Goal: Task Accomplishment & Management: Complete application form

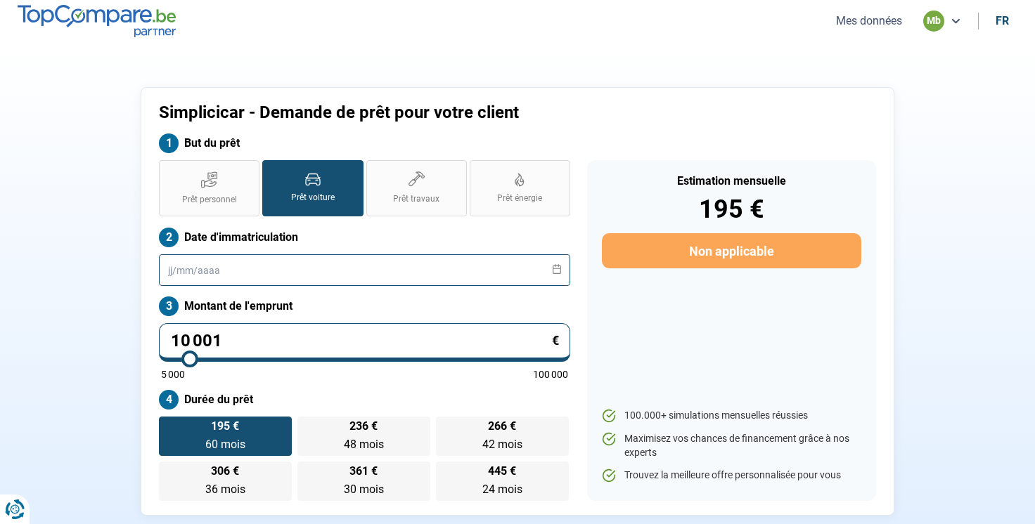
click at [283, 269] on input "text" at bounding box center [364, 271] width 411 height 32
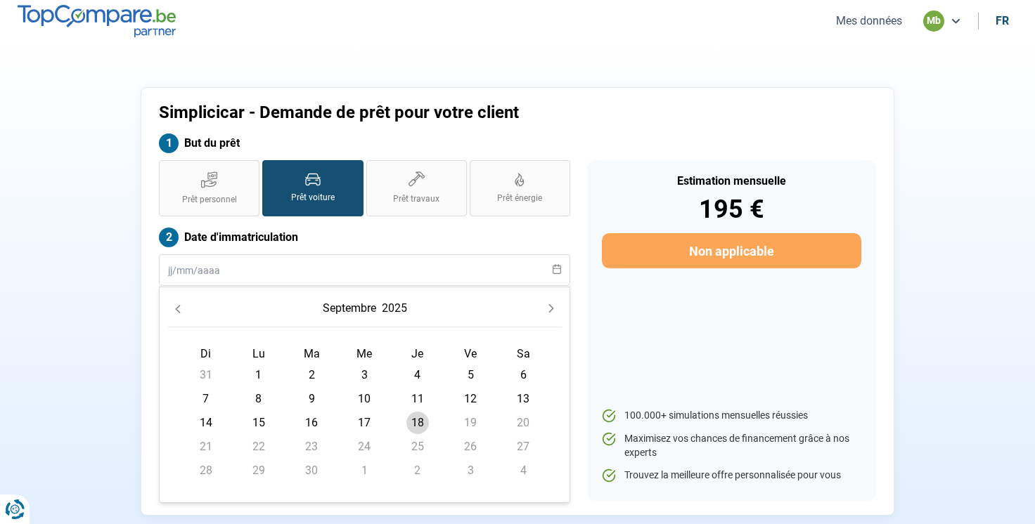
click at [876, 0] on nav "Mes données mb fr" at bounding box center [517, 21] width 1035 height 42
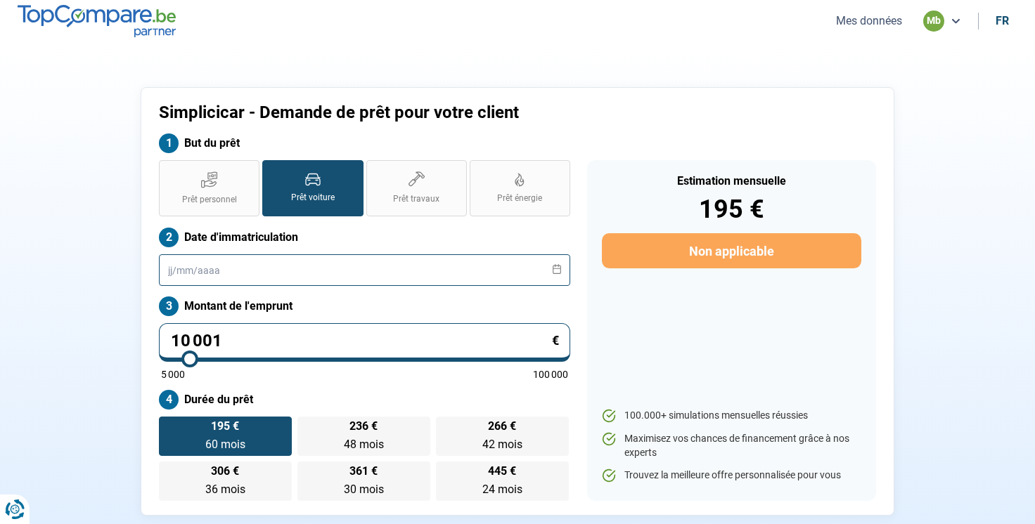
click at [356, 269] on input "text" at bounding box center [364, 271] width 411 height 32
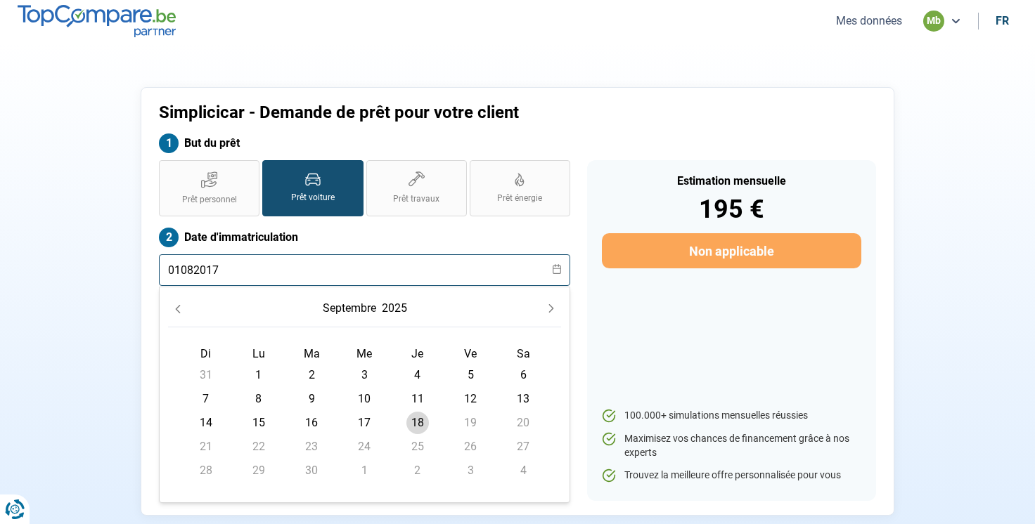
click at [176, 271] on input "01082017" at bounding box center [364, 271] width 411 height 32
click at [198, 269] on input "01/082017" at bounding box center [364, 271] width 411 height 32
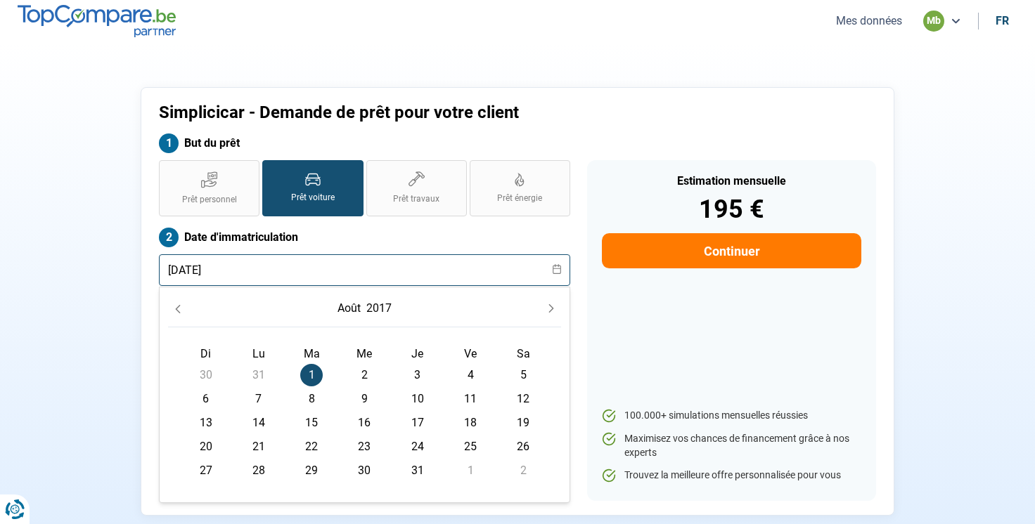
type input "[DATE]"
click at [75, 318] on div "Simplicicar - Demande de prêt pour votre client But du prêt Prêt personnel Prêt…" at bounding box center [517, 301] width 928 height 429
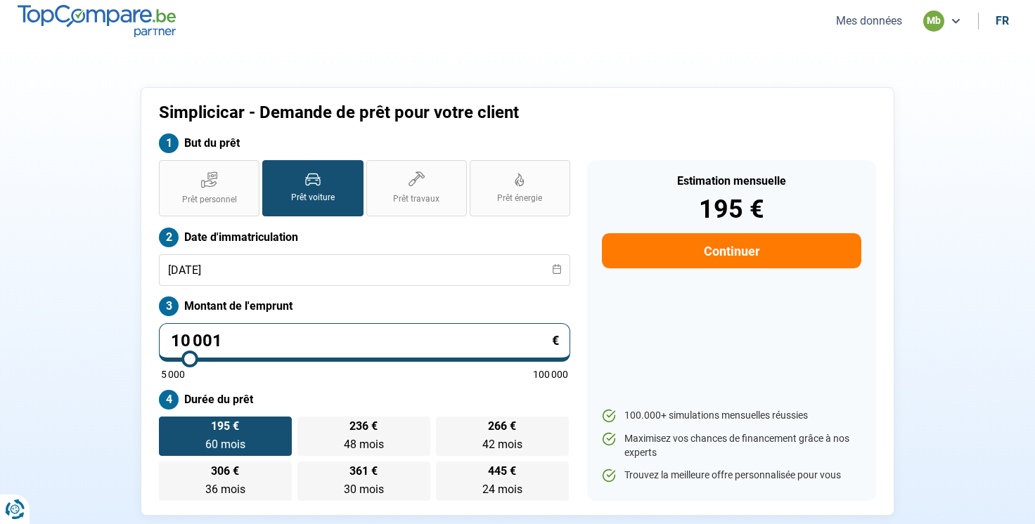
click at [297, 330] on input "10 001" at bounding box center [364, 342] width 411 height 39
type input "2"
type input "5000"
type input "22"
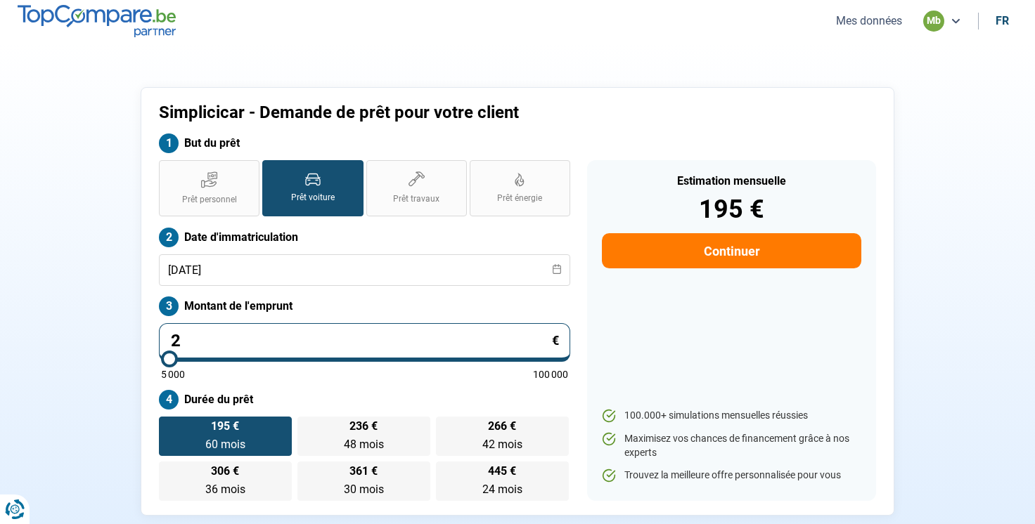
type input "5000"
type input "229"
type input "5000"
type input "2 299"
type input "5000"
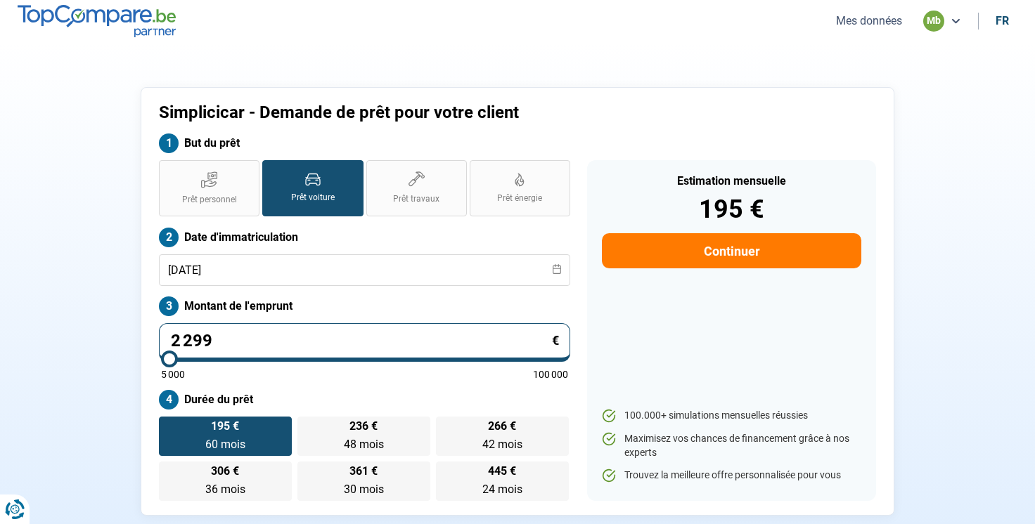
type input "22 999"
type input "23000"
click at [51, 382] on section "Simplicicar - Demande de prêt pour votre client But du prêt Prêt personnel Prêt…" at bounding box center [517, 301] width 1035 height 519
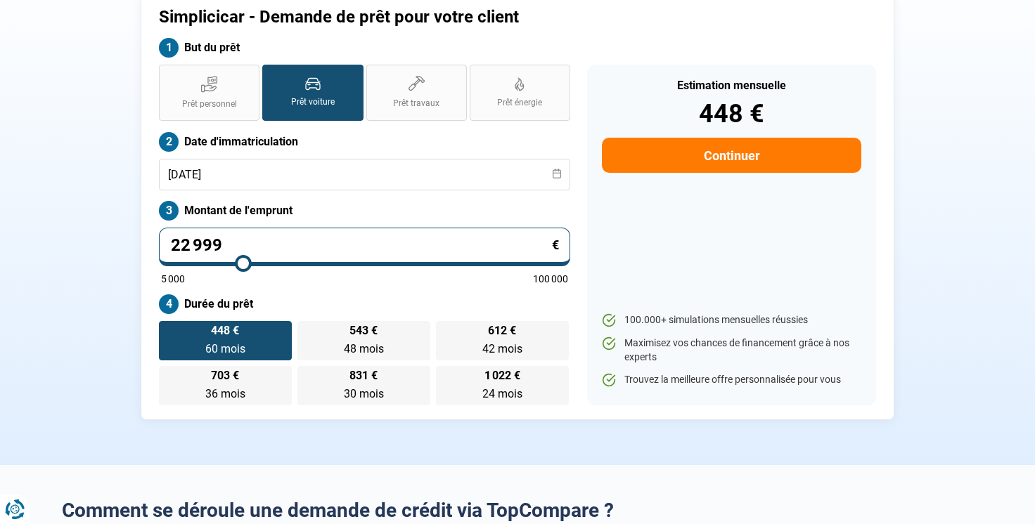
scroll to position [98, 0]
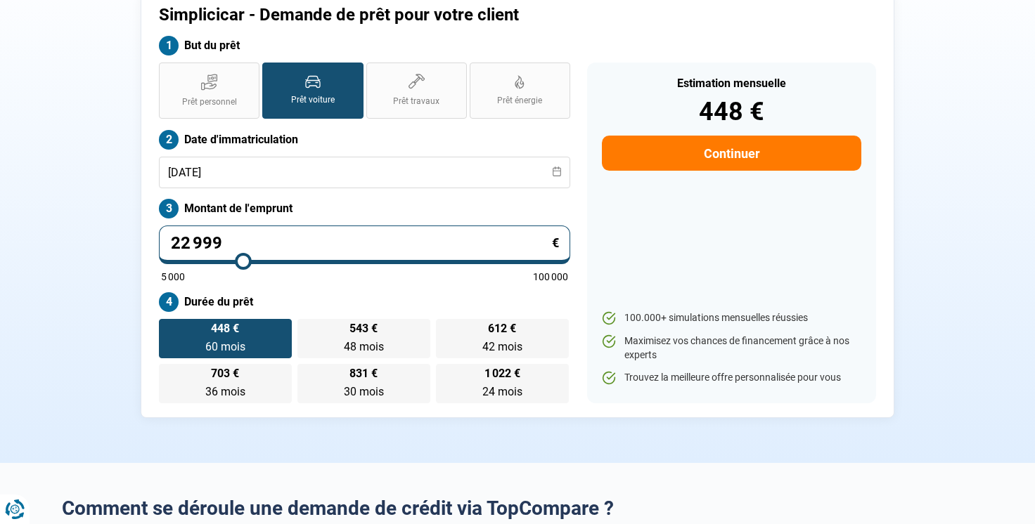
click at [232, 238] on input "22 999" at bounding box center [364, 245] width 411 height 39
click at [134, 261] on div "Simplicicar - Demande de prêt pour votre client But du prêt Prêt personnel Prêt…" at bounding box center [517, 203] width 928 height 429
click at [267, 199] on label "Montant de l'emprunt" at bounding box center [364, 209] width 411 height 20
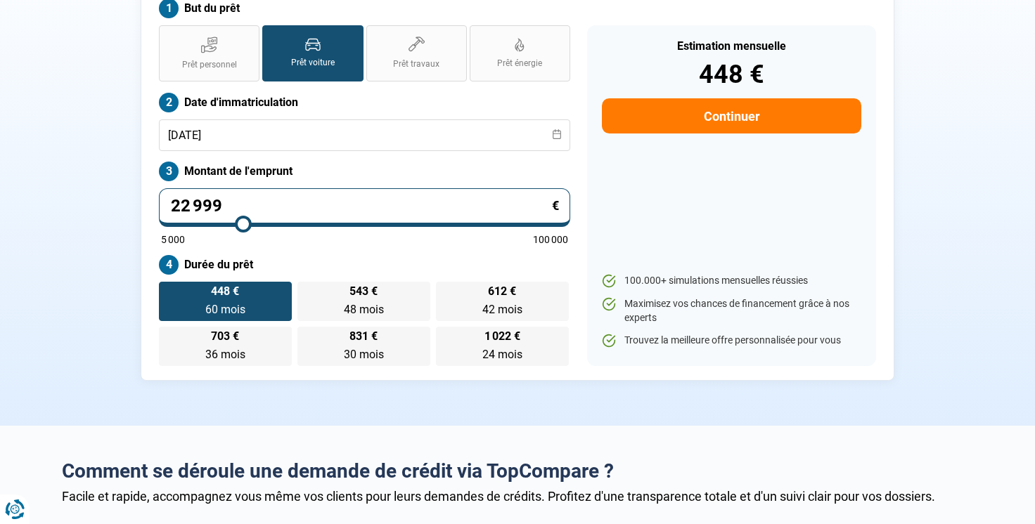
scroll to position [141, 0]
